Goal: Information Seeking & Learning: Learn about a topic

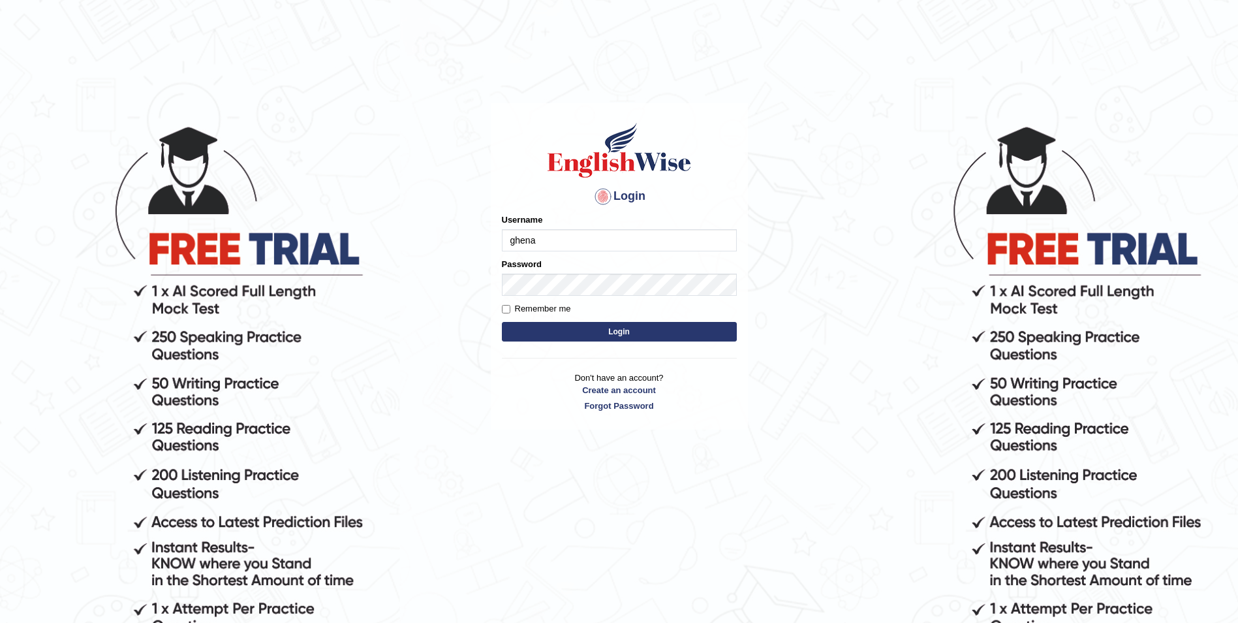
type input "ghena"
click at [502, 322] on button "Login" at bounding box center [619, 332] width 235 height 20
click at [623, 330] on button "Login" at bounding box center [619, 332] width 235 height 20
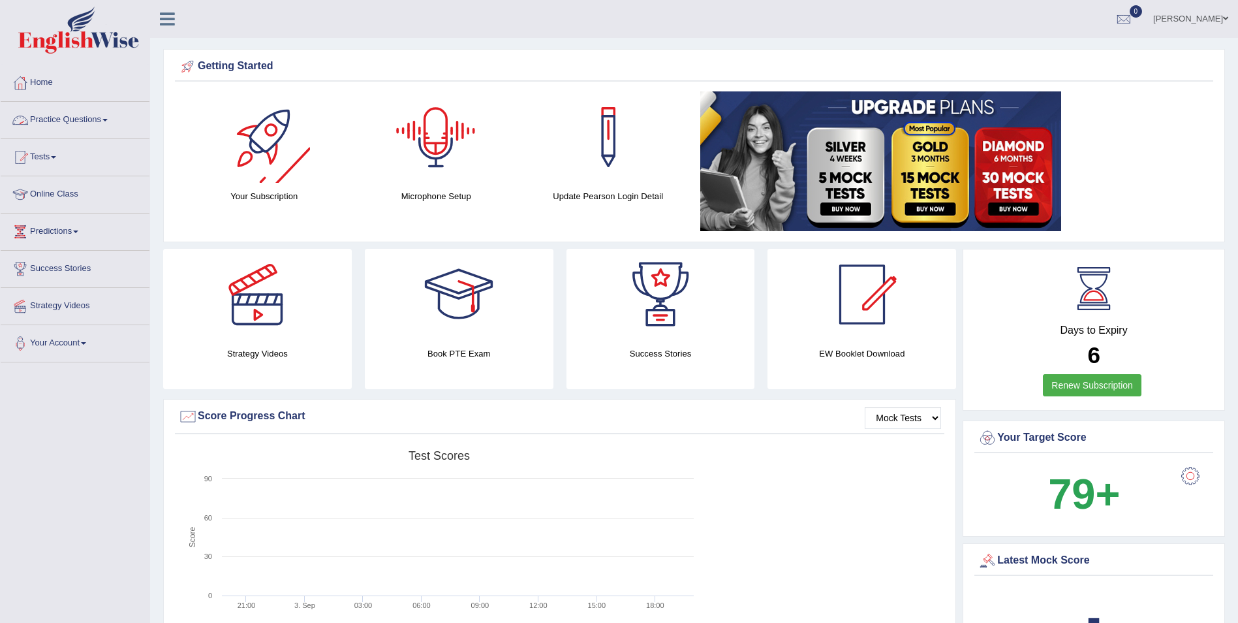
click at [108, 127] on link "Practice Questions" at bounding box center [75, 118] width 149 height 33
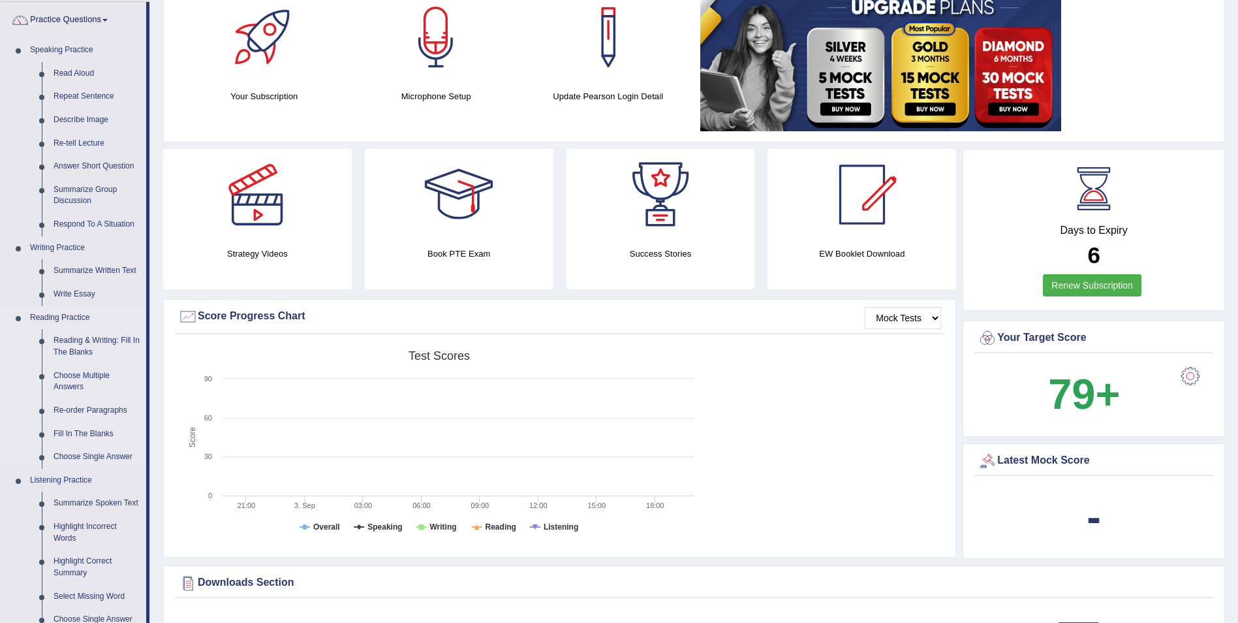
scroll to position [131, 0]
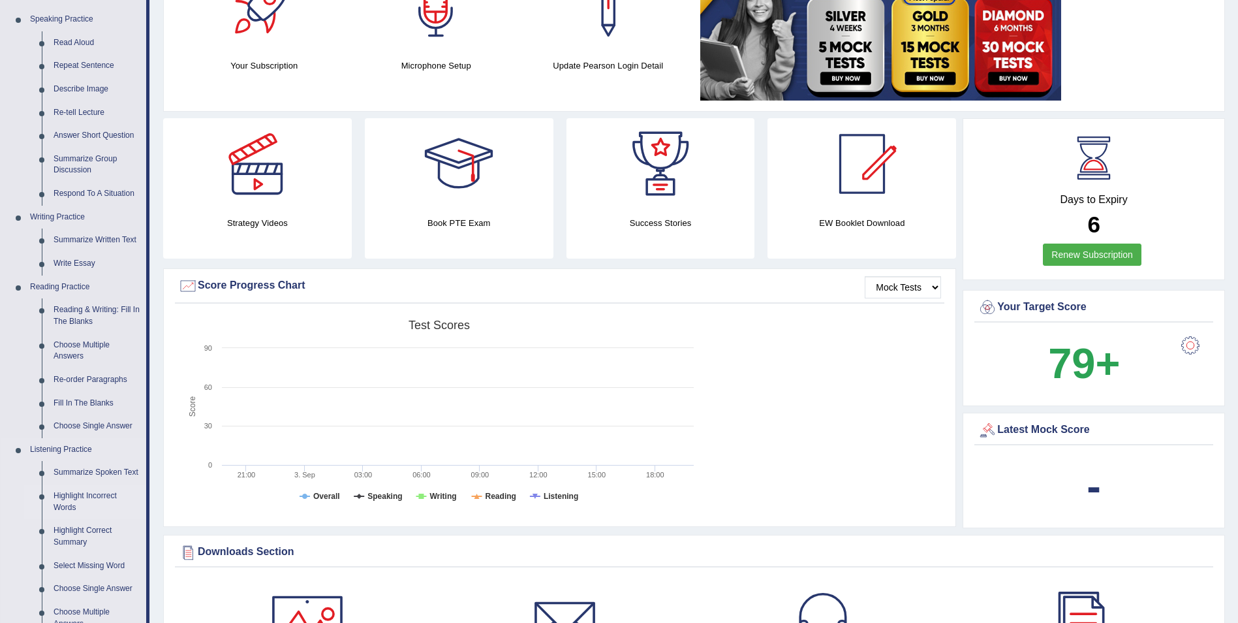
click at [87, 498] on link "Highlight Incorrect Words" at bounding box center [97, 501] width 99 height 35
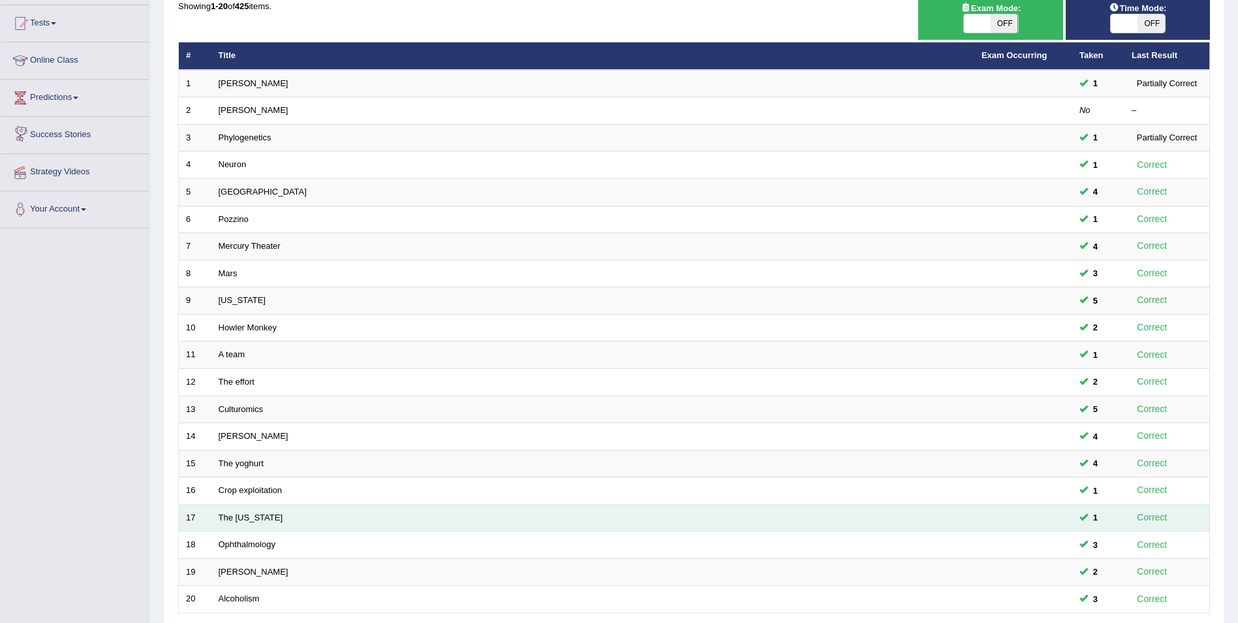
scroll to position [242, 0]
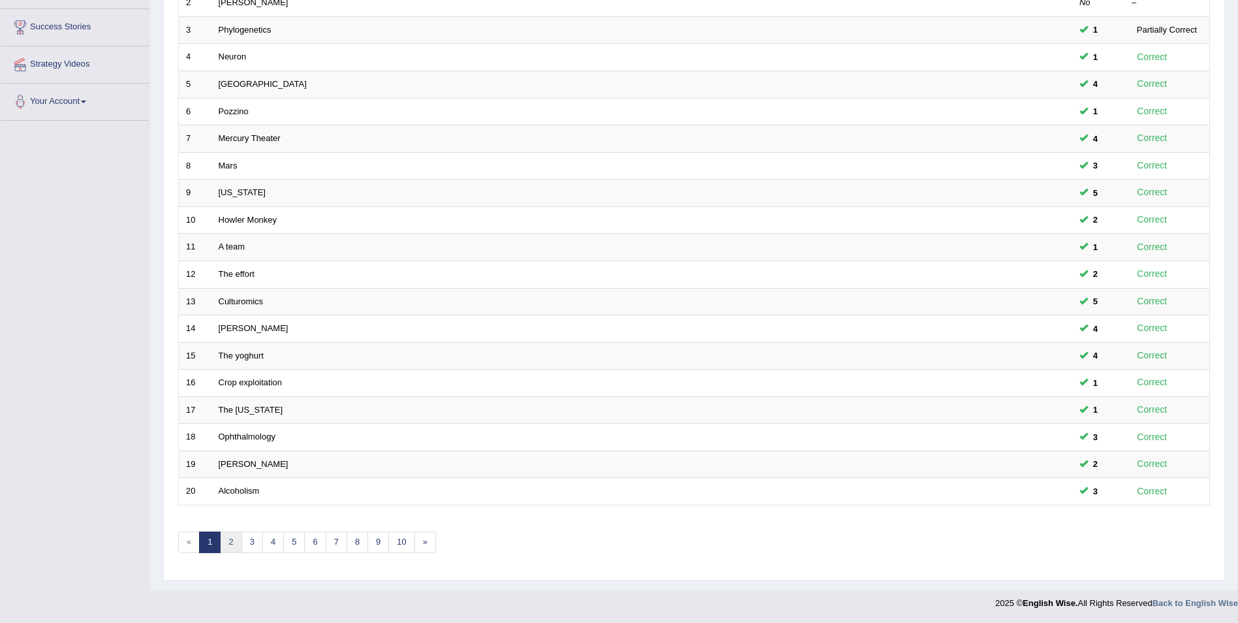
click at [230, 546] on link "2" at bounding box center [231, 542] width 22 height 22
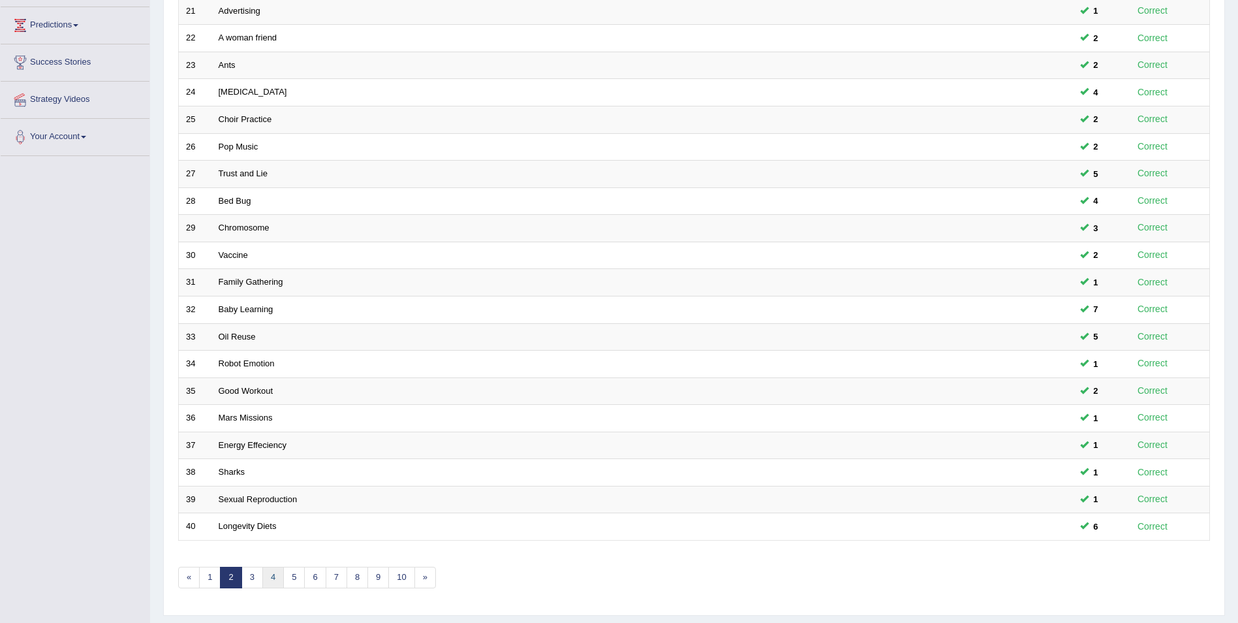
scroll to position [242, 0]
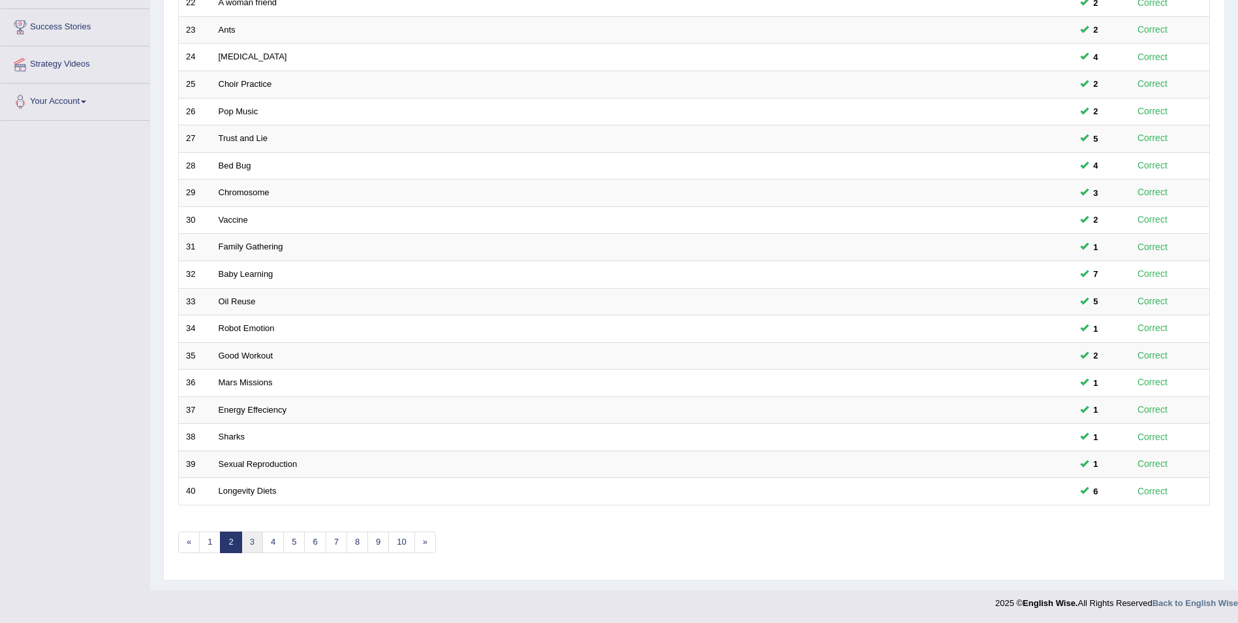
click at [253, 545] on link "3" at bounding box center [253, 542] width 22 height 22
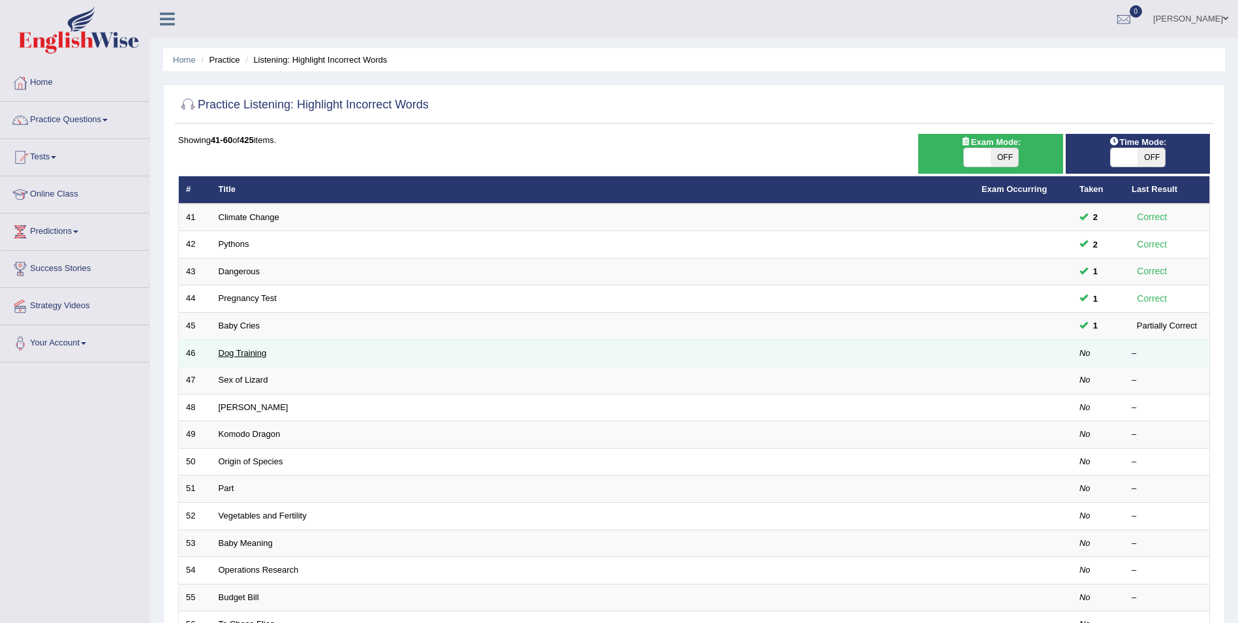
click at [247, 354] on link "Dog Training" at bounding box center [243, 353] width 48 height 10
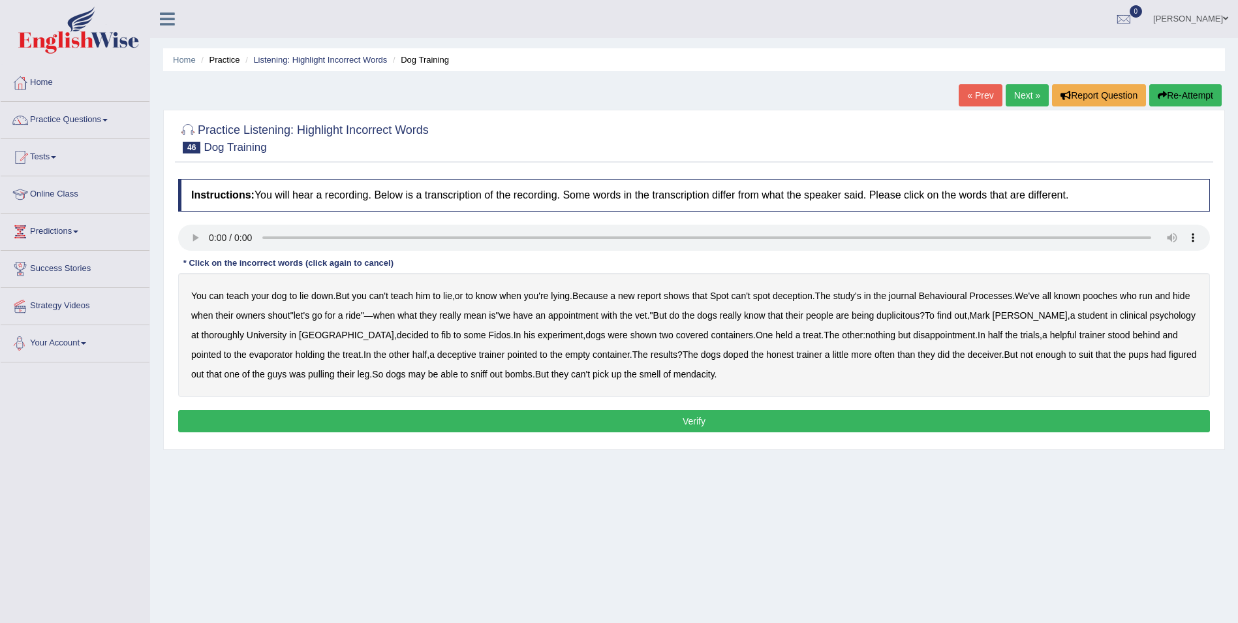
click at [218, 336] on b "thoroughly" at bounding box center [223, 335] width 42 height 10
click at [249, 349] on b "evaporator" at bounding box center [271, 354] width 44 height 10
click at [723, 355] on b "doped" at bounding box center [735, 354] width 25 height 10
drag, startPoint x: 1038, startPoint y: 354, endPoint x: 1067, endPoint y: 360, distance: 28.5
click at [1079, 354] on b "suit" at bounding box center [1086, 354] width 14 height 10
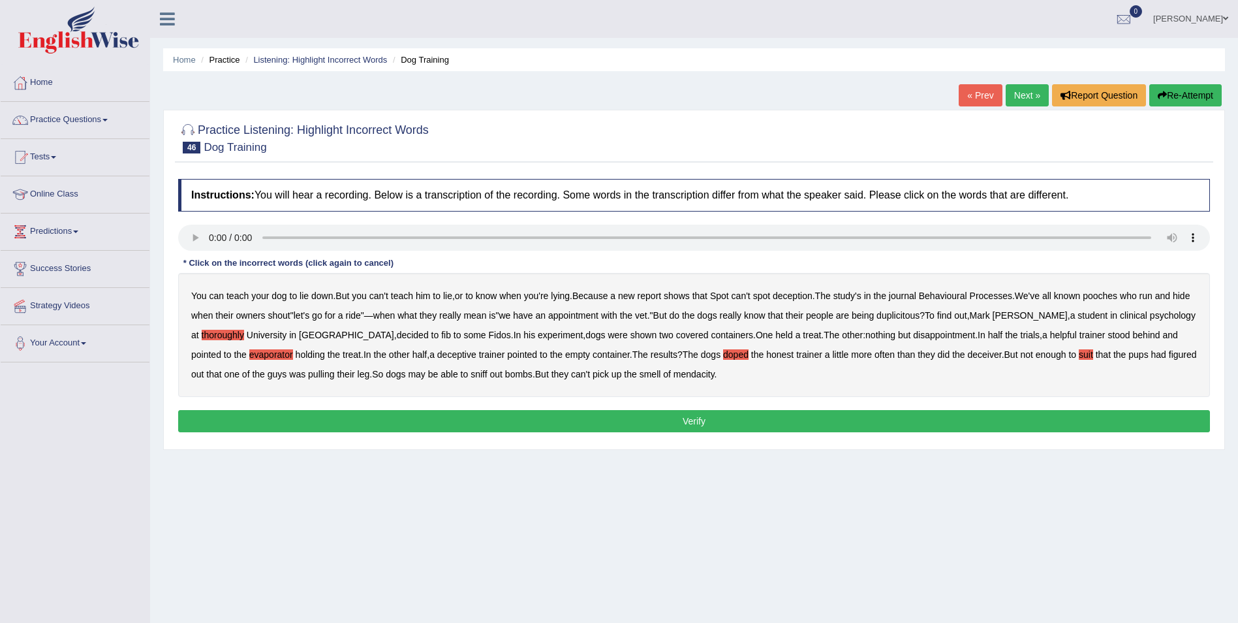
click at [632, 416] on button "Verify" at bounding box center [694, 421] width 1032 height 22
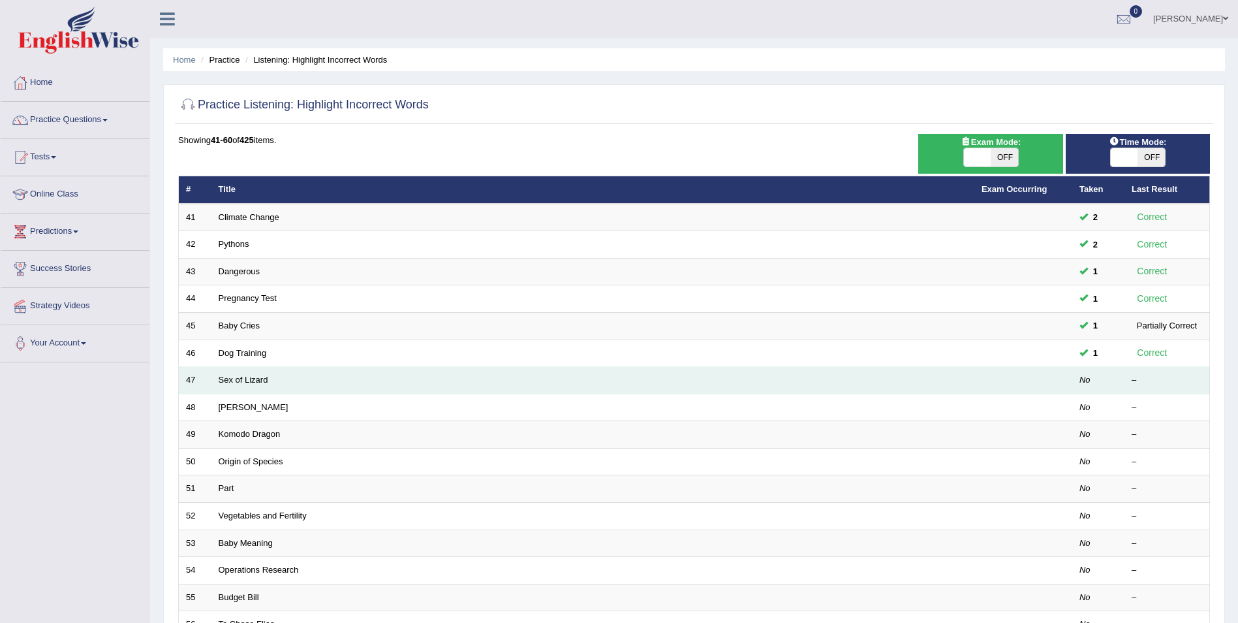
click at [580, 386] on td "Sex of Lizard" at bounding box center [592, 380] width 763 height 27
click at [253, 383] on link "Sex of Lizard" at bounding box center [244, 380] width 50 height 10
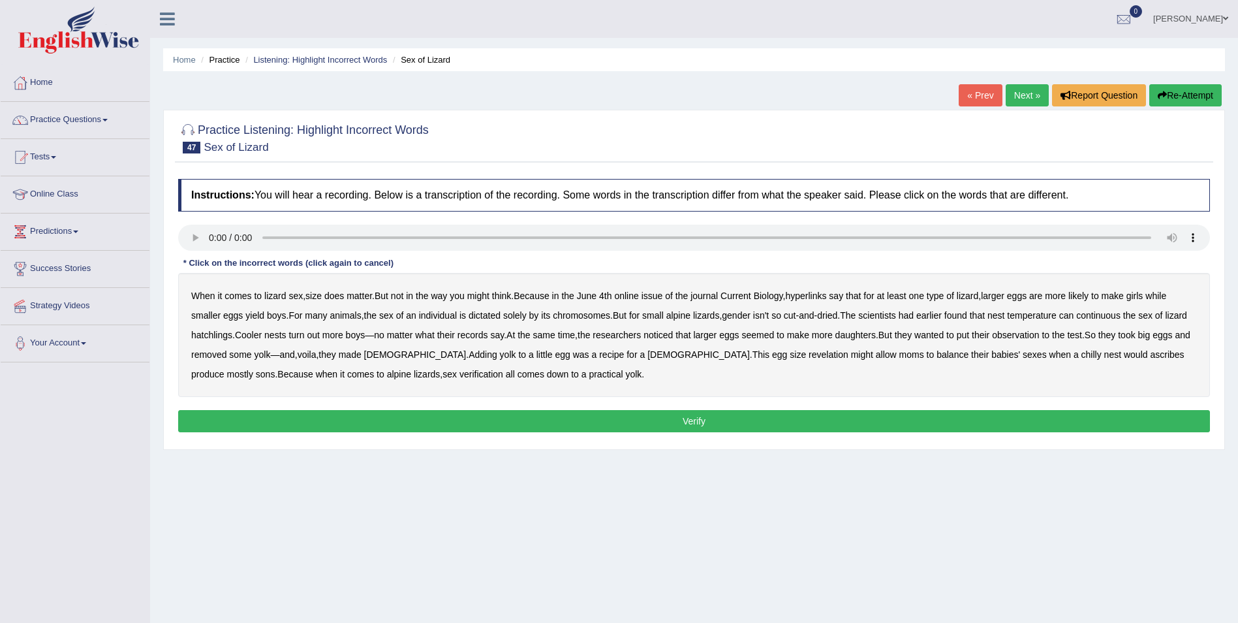
click at [817, 297] on b "hyperlinks" at bounding box center [805, 295] width 41 height 10
click at [1116, 315] on b "continuous" at bounding box center [1098, 315] width 44 height 10
click at [488, 335] on b "records" at bounding box center [473, 335] width 31 height 10
drag, startPoint x: 710, startPoint y: 354, endPoint x: 738, endPoint y: 356, distance: 28.1
click at [809, 354] on b "revelation" at bounding box center [829, 354] width 40 height 10
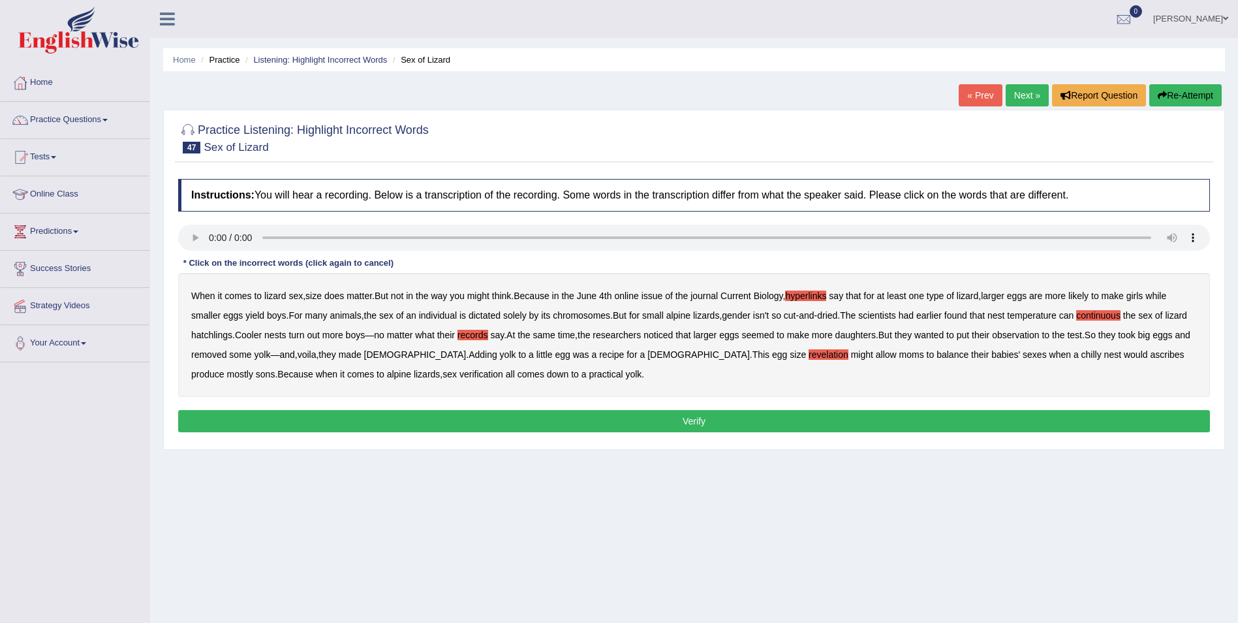
click at [1150, 354] on b "ascribes" at bounding box center [1167, 354] width 34 height 10
click at [460, 376] on b "verification" at bounding box center [482, 374] width 44 height 10
click at [496, 413] on button "Verify" at bounding box center [694, 421] width 1032 height 22
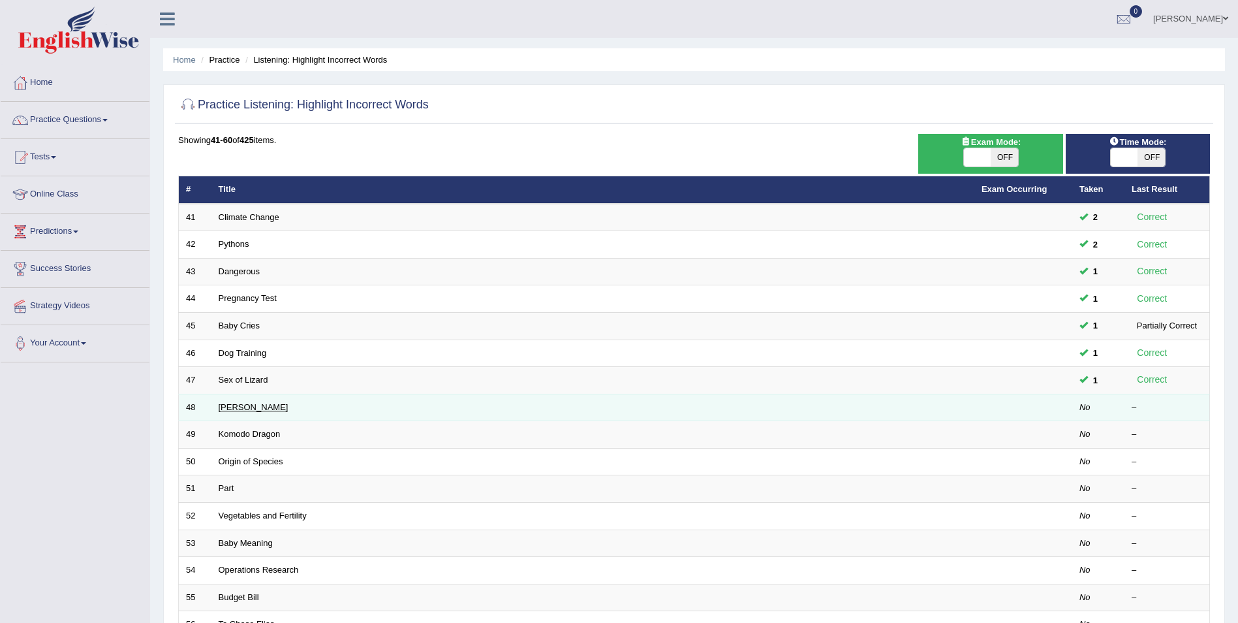
click at [234, 408] on link "[PERSON_NAME]" at bounding box center [254, 407] width 70 height 10
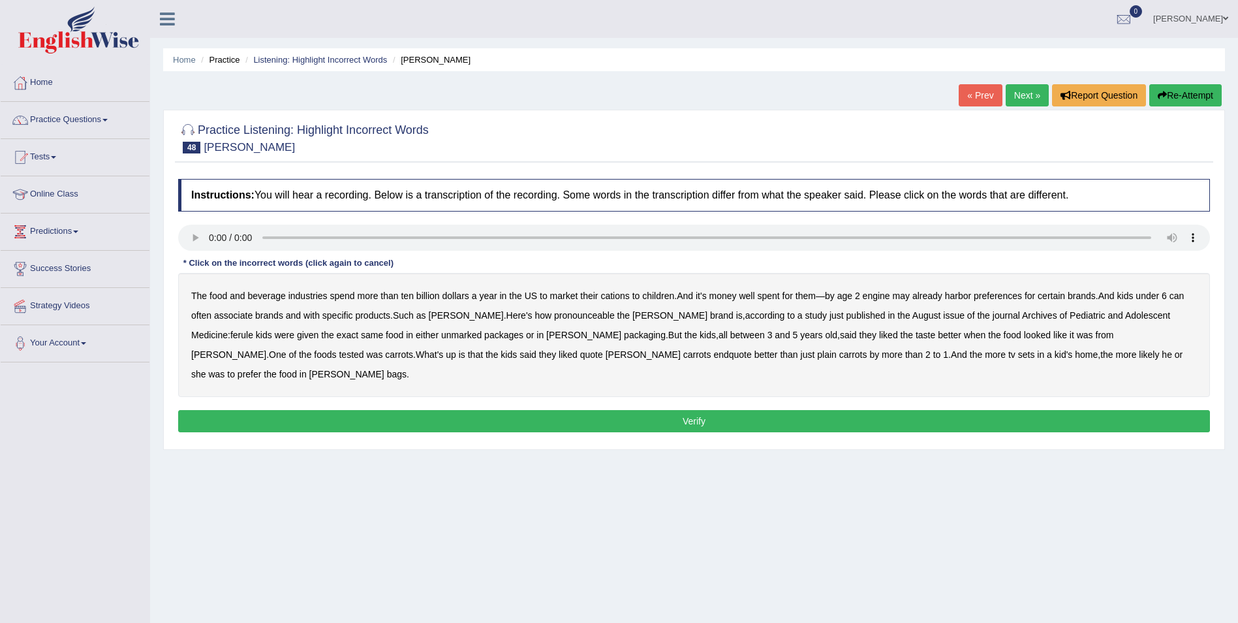
click at [617, 300] on b "cations" at bounding box center [615, 295] width 29 height 10
click at [882, 294] on b "engine" at bounding box center [876, 295] width 27 height 10
drag, startPoint x: 545, startPoint y: 319, endPoint x: 604, endPoint y: 319, distance: 59.4
click at [554, 319] on b "pronounceable" at bounding box center [584, 315] width 61 height 10
drag, startPoint x: 1188, startPoint y: 313, endPoint x: 1142, endPoint y: 316, distance: 46.5
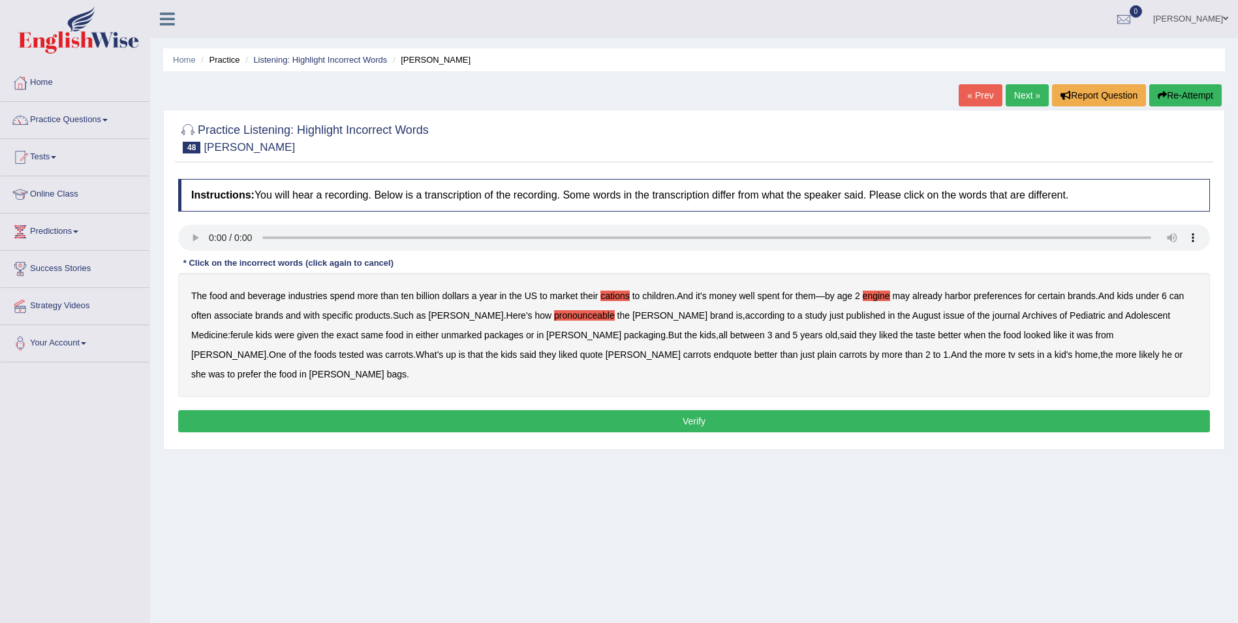
click at [253, 330] on b "ferule" at bounding box center [241, 335] width 23 height 10
drag, startPoint x: 516, startPoint y: 355, endPoint x: 540, endPoint y: 358, distance: 24.3
click at [713, 354] on b "endquote" at bounding box center [732, 354] width 38 height 10
click at [902, 410] on button "Verify" at bounding box center [694, 421] width 1032 height 22
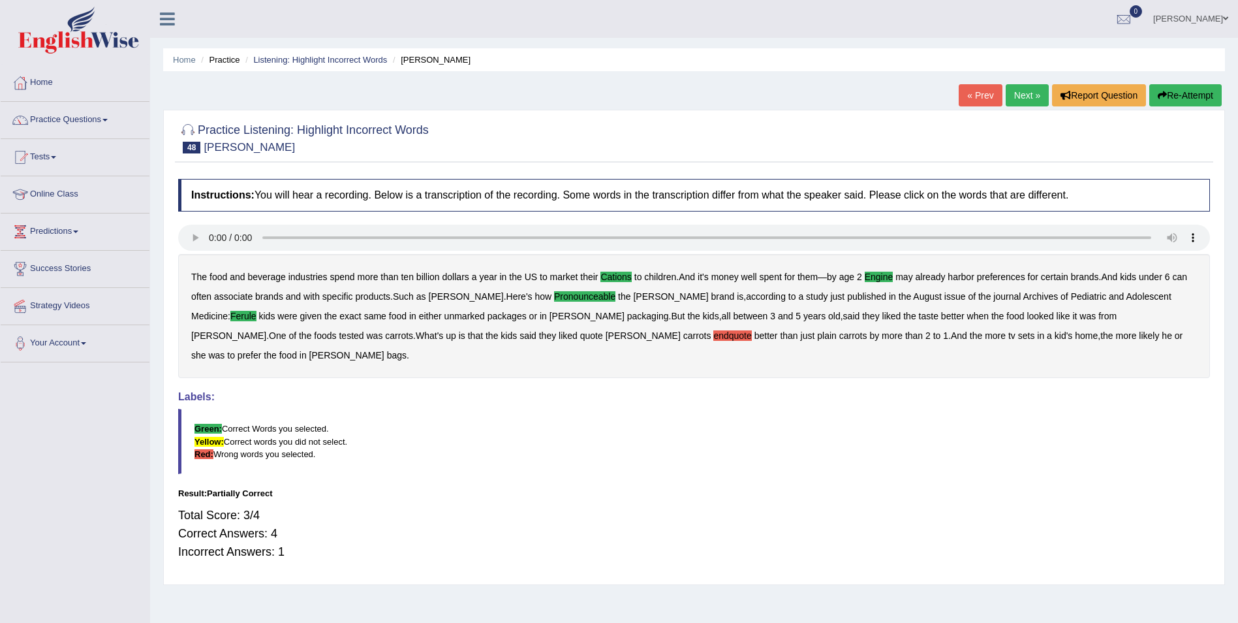
click at [1195, 95] on button "Re-Attempt" at bounding box center [1185, 95] width 72 height 22
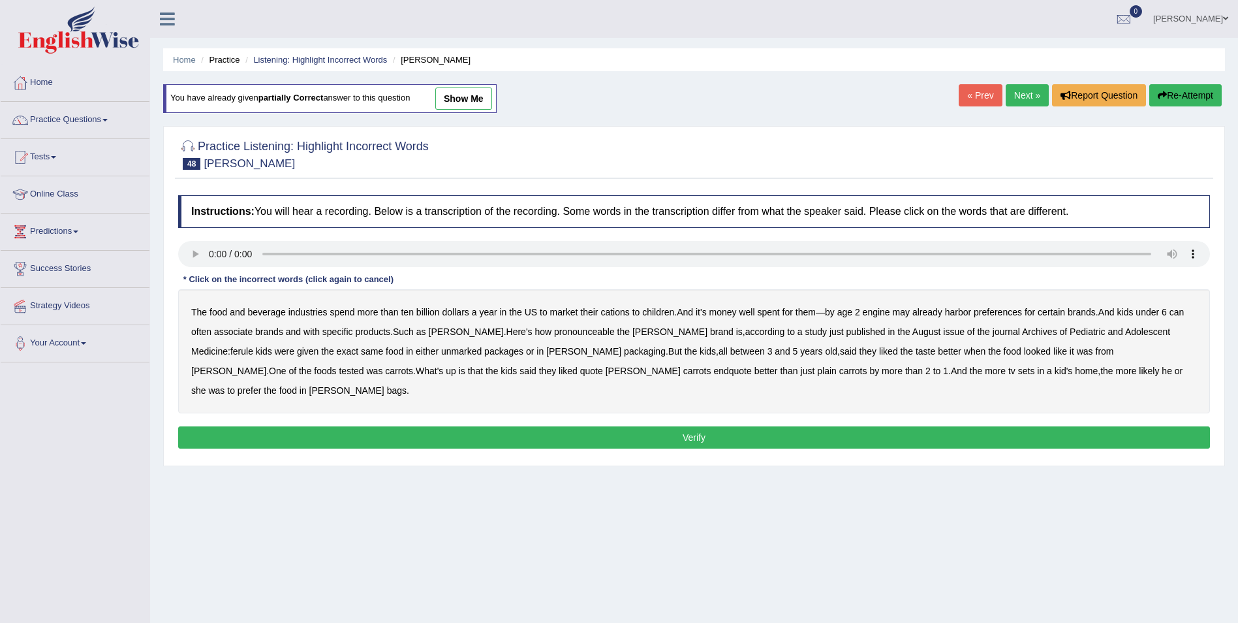
click at [253, 346] on b "ferule" at bounding box center [241, 351] width 23 height 10
click at [881, 313] on b "engine" at bounding box center [876, 312] width 27 height 10
drag, startPoint x: 540, startPoint y: 330, endPoint x: 584, endPoint y: 330, distance: 43.7
click at [554, 330] on b "pronounceable" at bounding box center [584, 331] width 61 height 10
drag, startPoint x: 505, startPoint y: 373, endPoint x: 514, endPoint y: 373, distance: 9.8
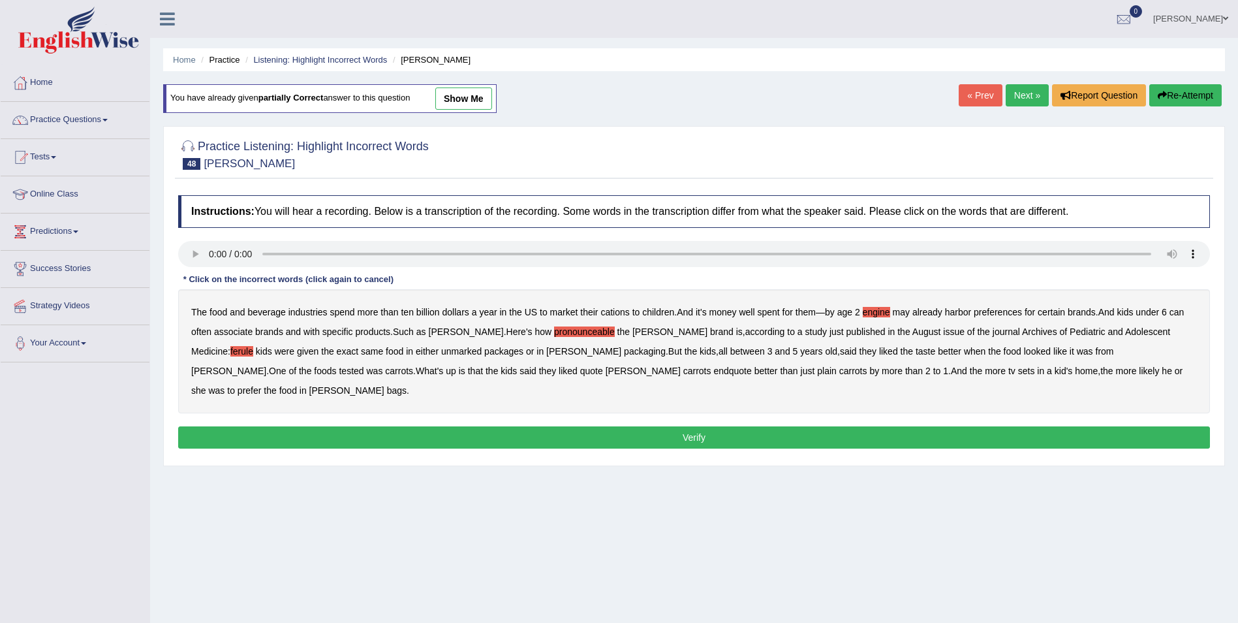
click at [713, 373] on b "endquote" at bounding box center [732, 371] width 38 height 10
click at [519, 426] on button "Verify" at bounding box center [694, 437] width 1032 height 22
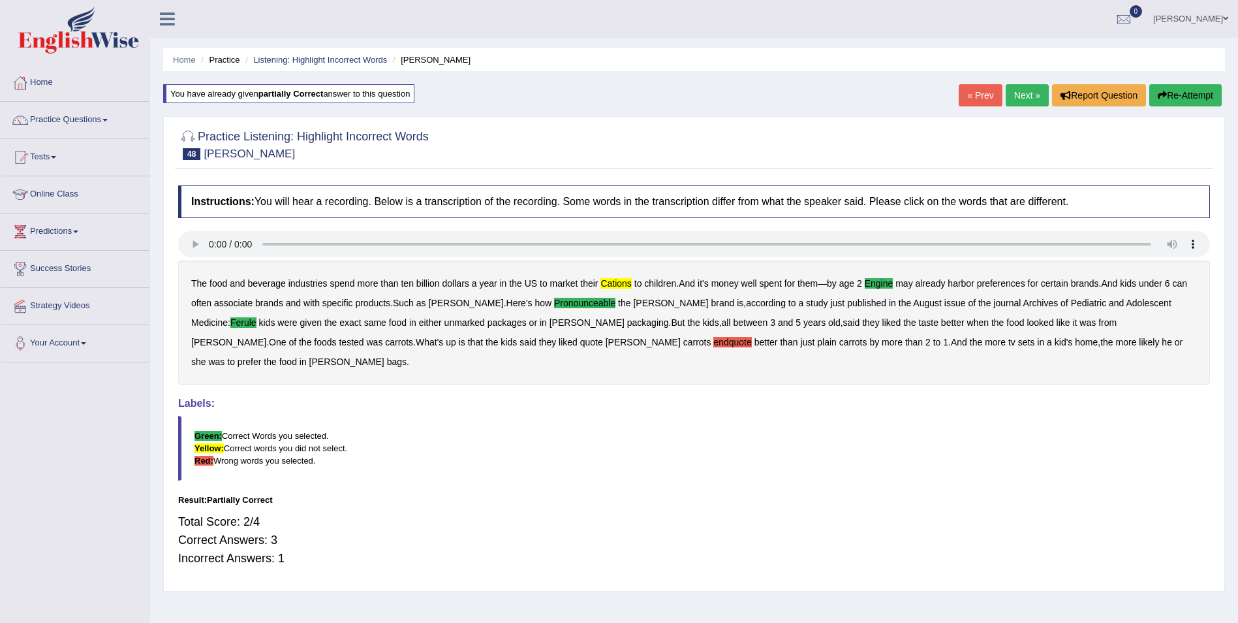
click at [1196, 91] on button "Re-Attempt" at bounding box center [1185, 95] width 72 height 22
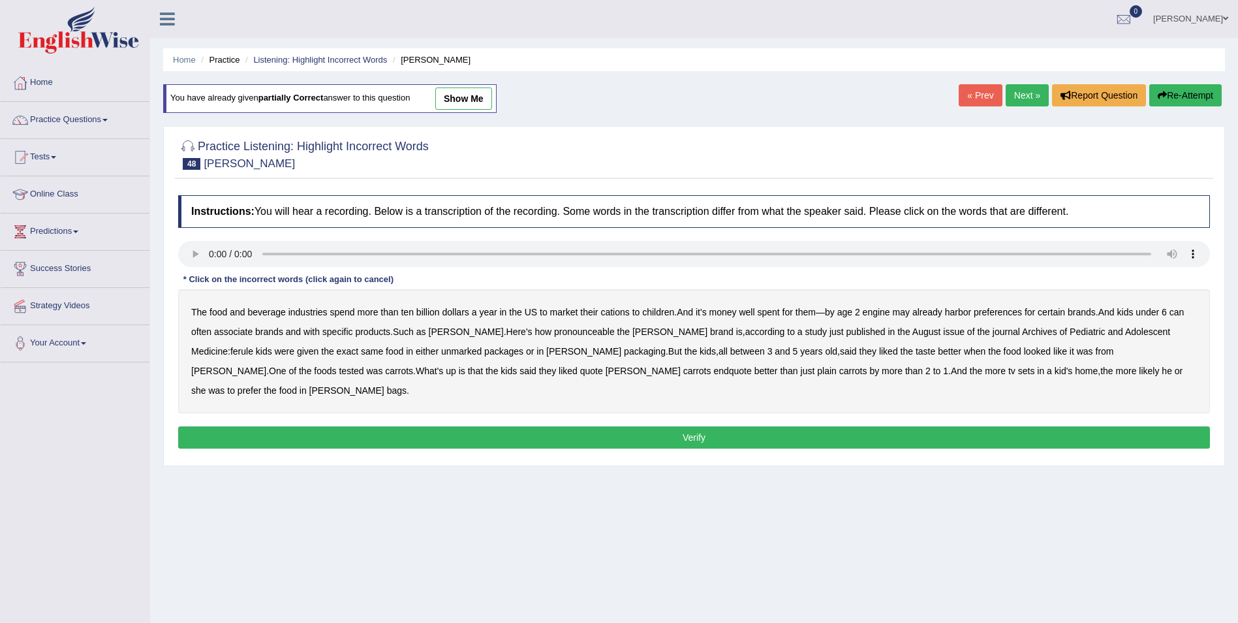
click at [567, 333] on b "pronounceable" at bounding box center [584, 331] width 61 height 10
click at [253, 346] on b "ferule" at bounding box center [241, 351] width 23 height 10
click at [1180, 95] on button "Re-Attempt" at bounding box center [1185, 95] width 72 height 22
drag, startPoint x: 548, startPoint y: 328, endPoint x: 574, endPoint y: 330, distance: 26.2
click at [560, 330] on b "pronounceable" at bounding box center [584, 331] width 61 height 10
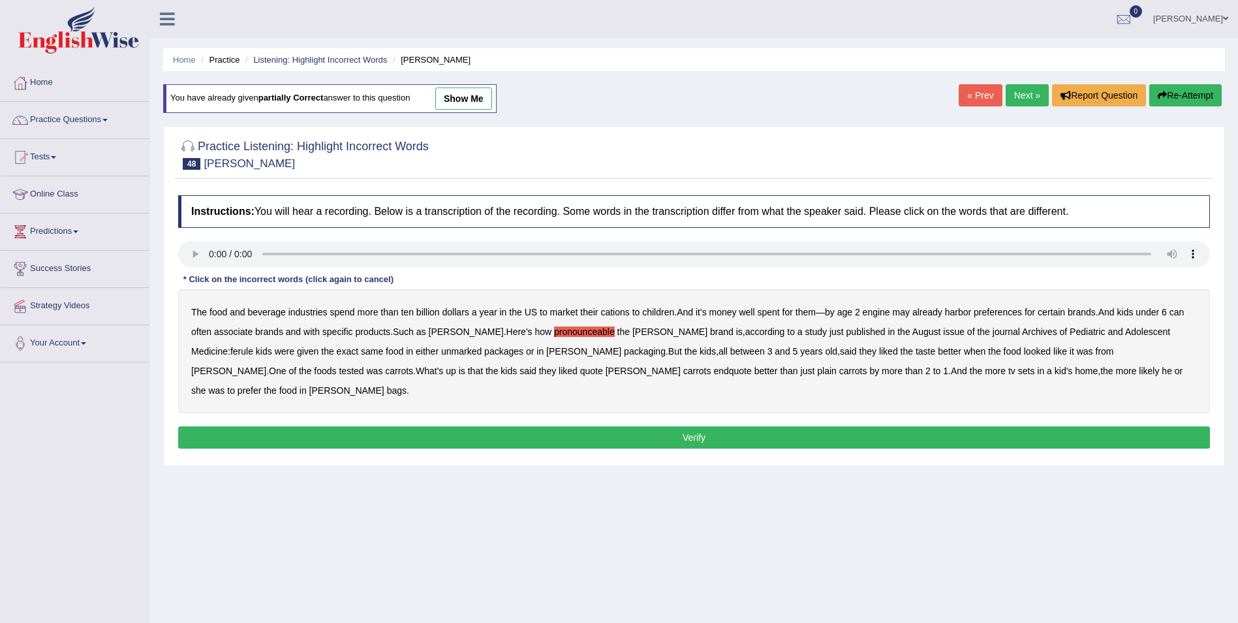
click at [253, 346] on b "ferule" at bounding box center [241, 351] width 23 height 10
click at [618, 313] on b "cations" at bounding box center [615, 312] width 29 height 10
click at [935, 426] on button "Verify" at bounding box center [694, 437] width 1032 height 22
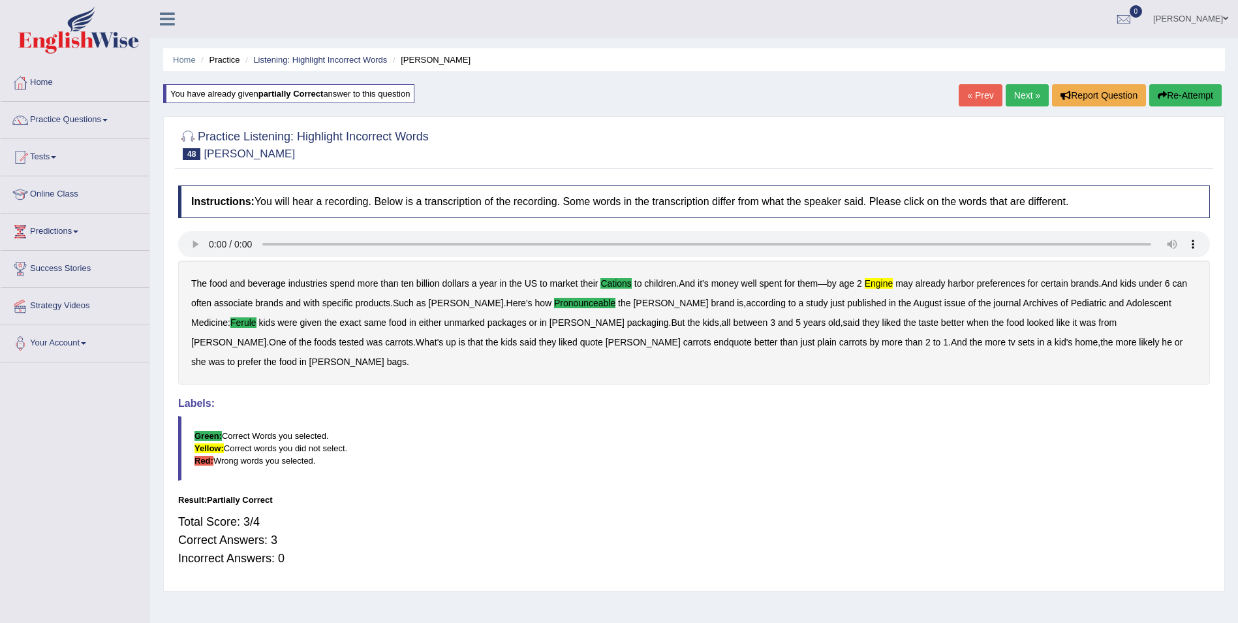
click at [1223, 19] on span at bounding box center [1225, 18] width 5 height 8
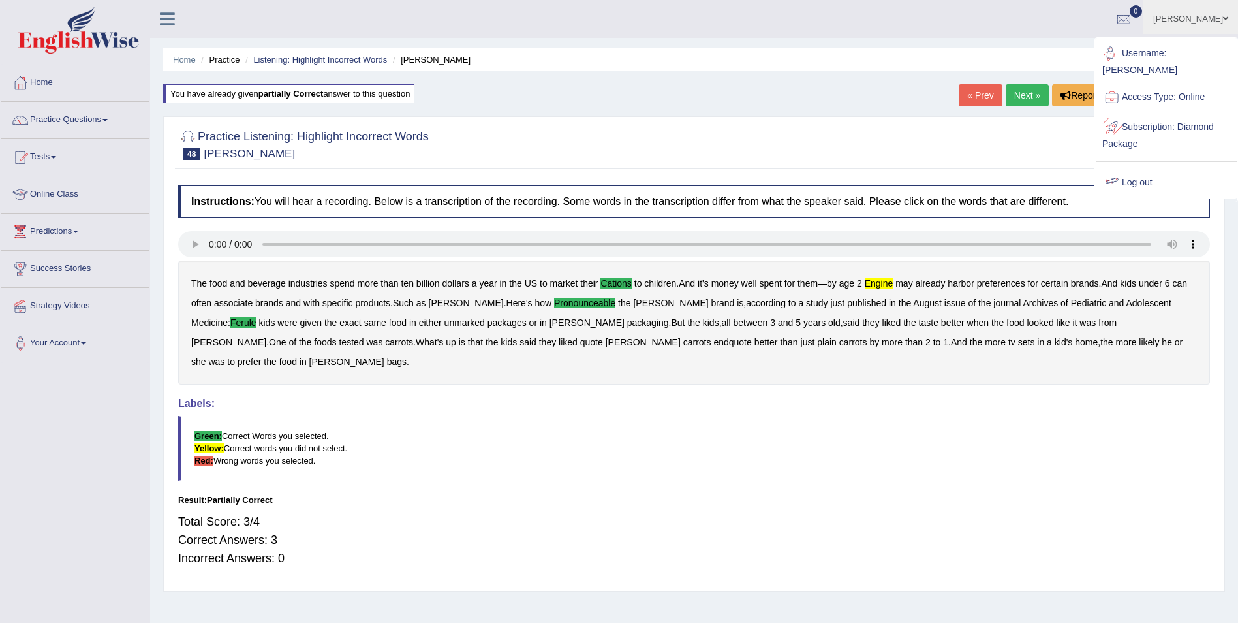
click at [1151, 172] on link "Log out" at bounding box center [1166, 183] width 141 height 30
